Goal: Task Accomplishment & Management: Use online tool/utility

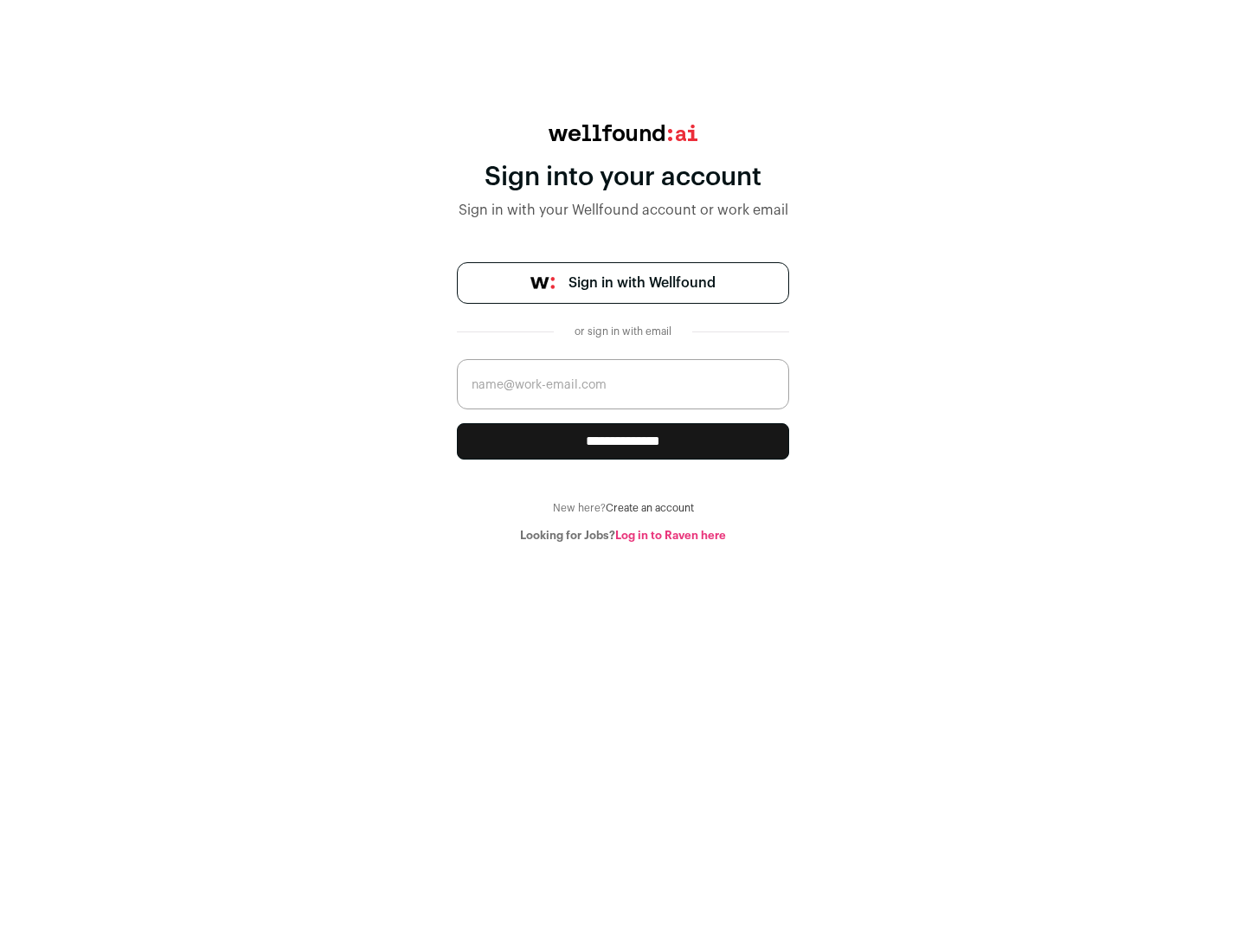
click at [642, 283] on span "Sign in with Wellfound" at bounding box center [643, 283] width 148 height 20
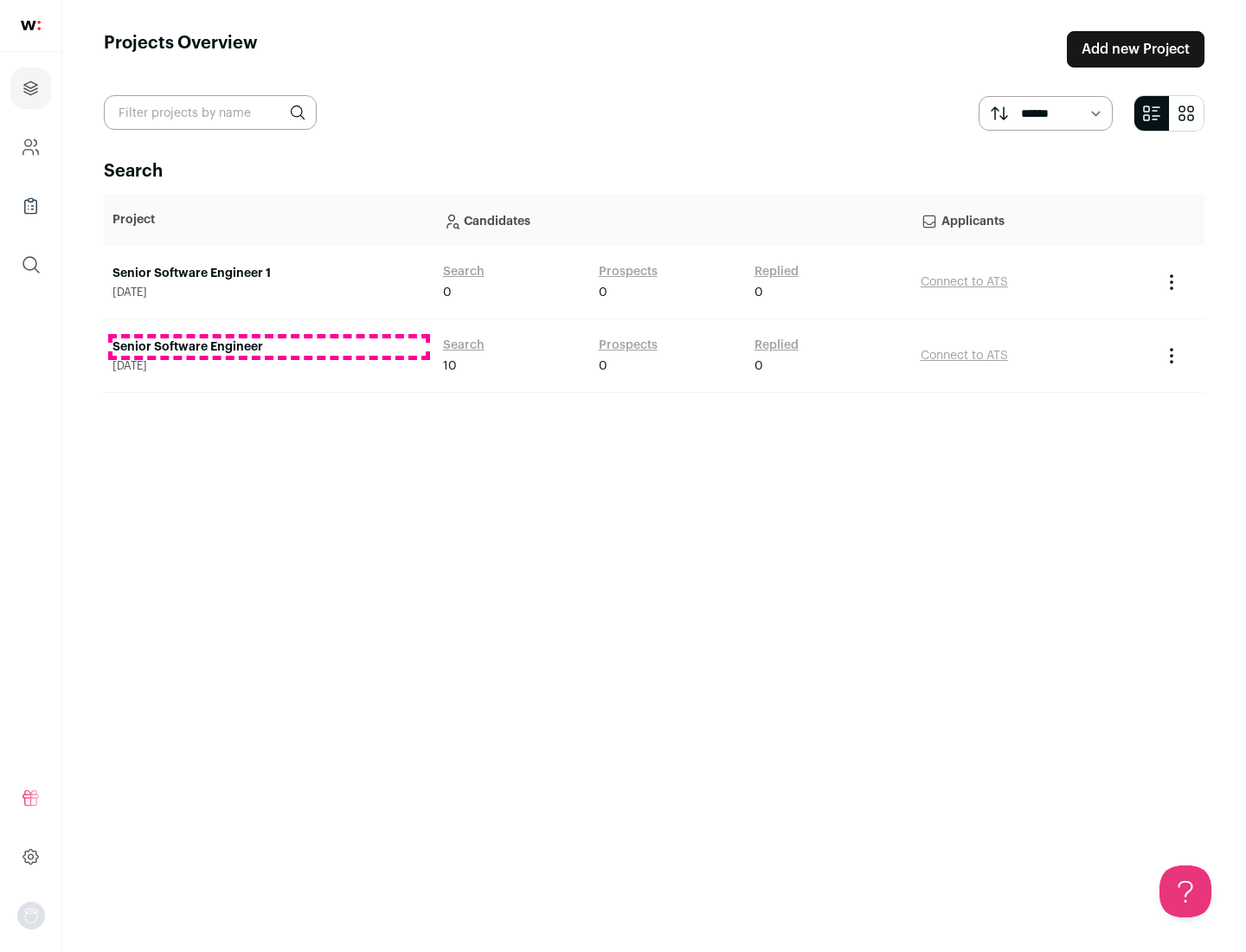
click at [268, 347] on link "Senior Software Engineer" at bounding box center [269, 347] width 313 height 17
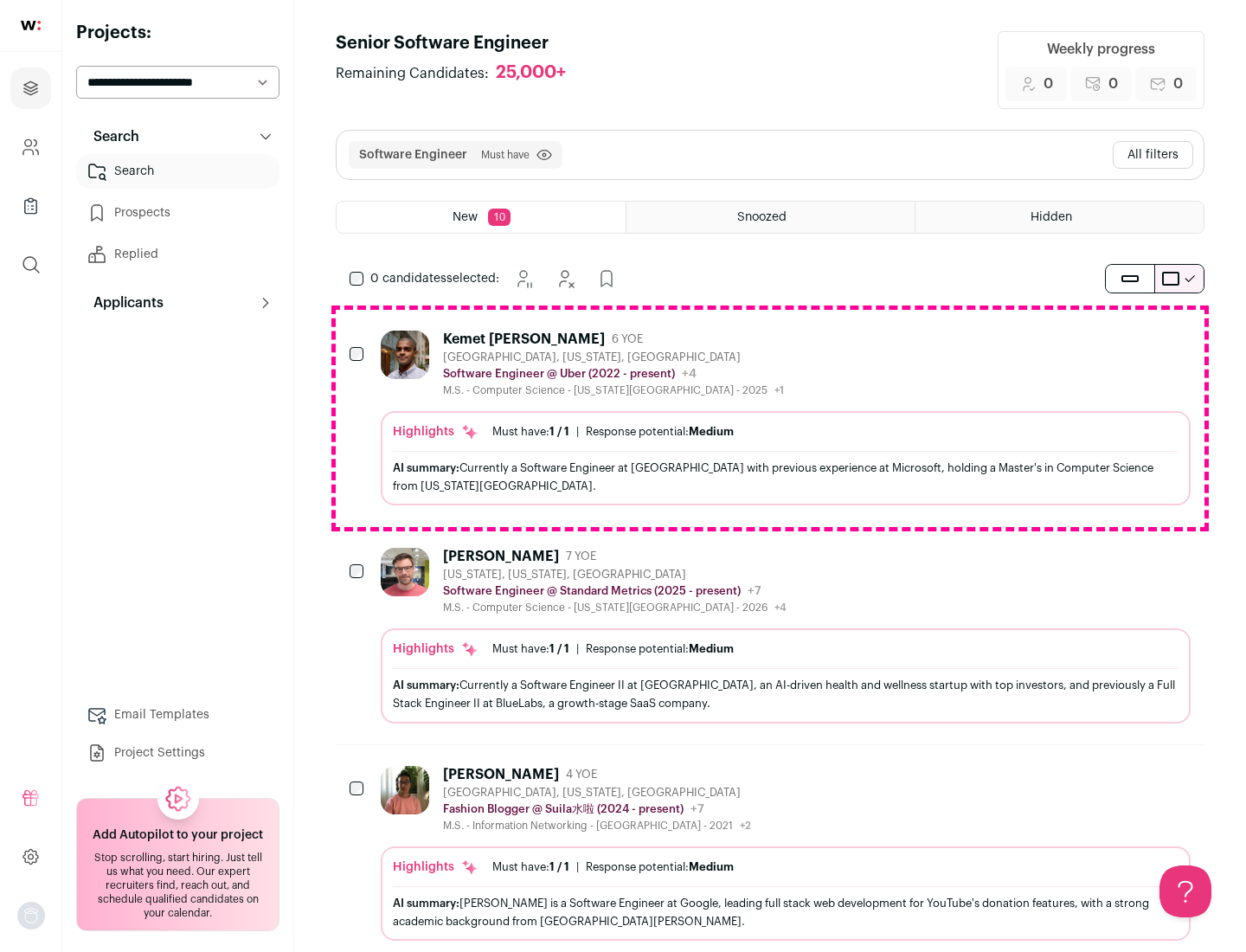
click at [771, 418] on div "Highlights Must have: 1 / 1 How many must haves have been fulfilled? | Response…" at bounding box center [785, 459] width 810 height 94
